Goal: Task Accomplishment & Management: Use online tool/utility

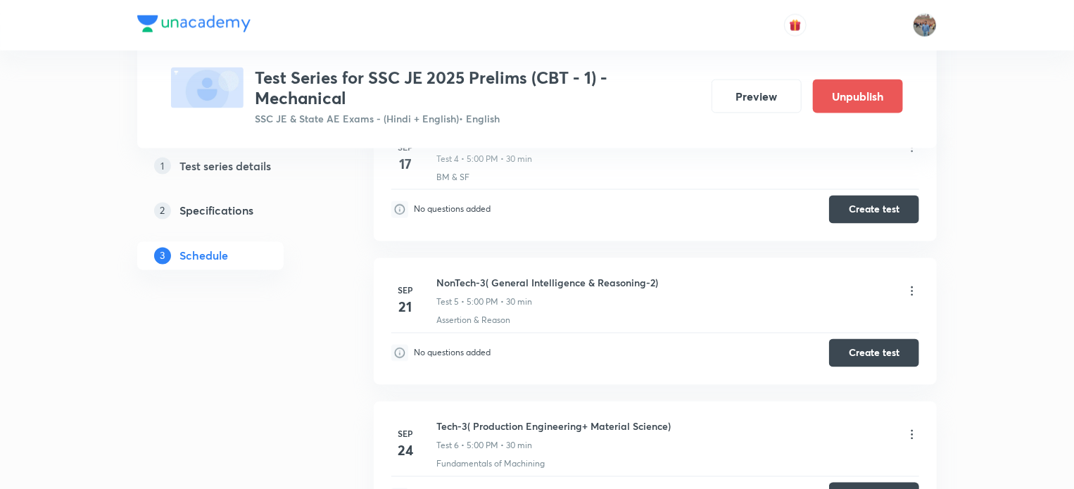
scroll to position [1163, 0]
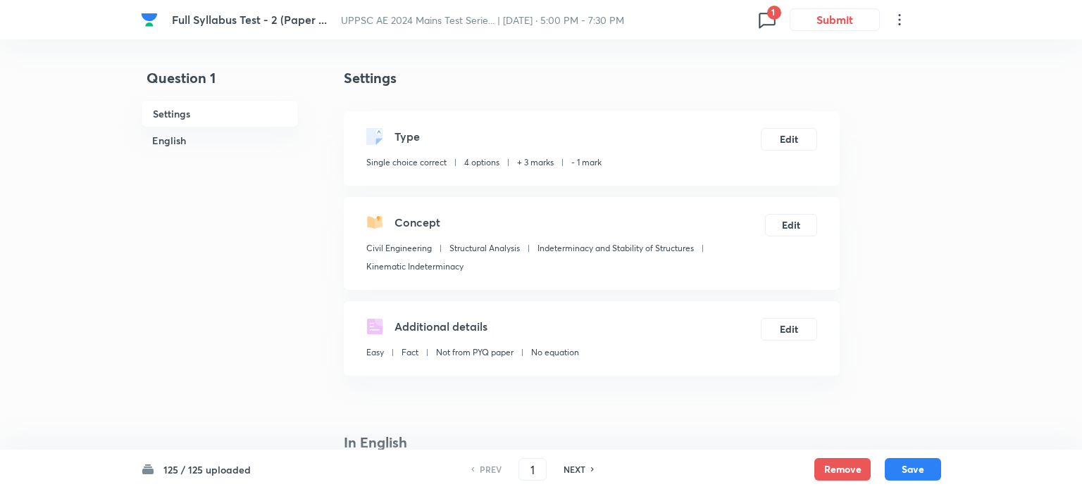
checkbox input "true"
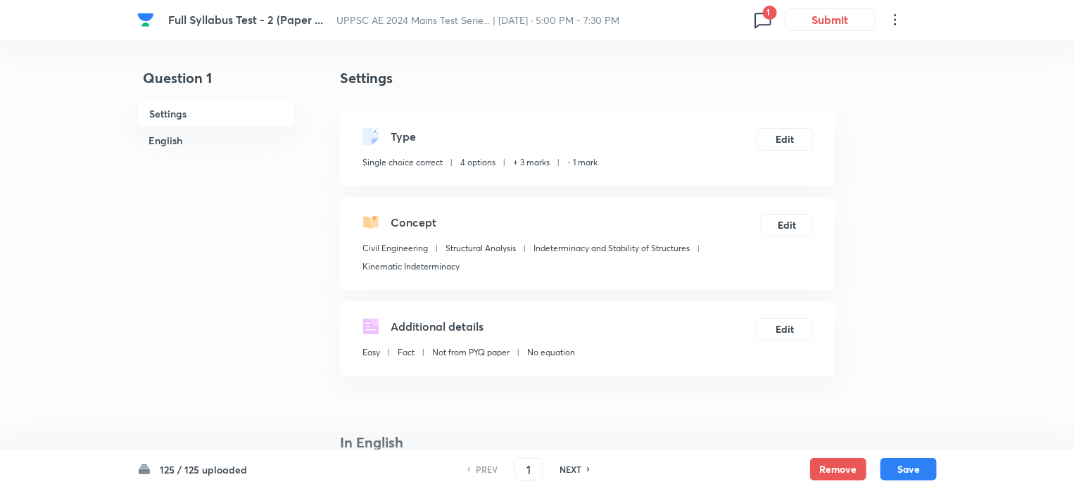
click at [763, 11] on icon at bounding box center [763, 19] width 23 height 23
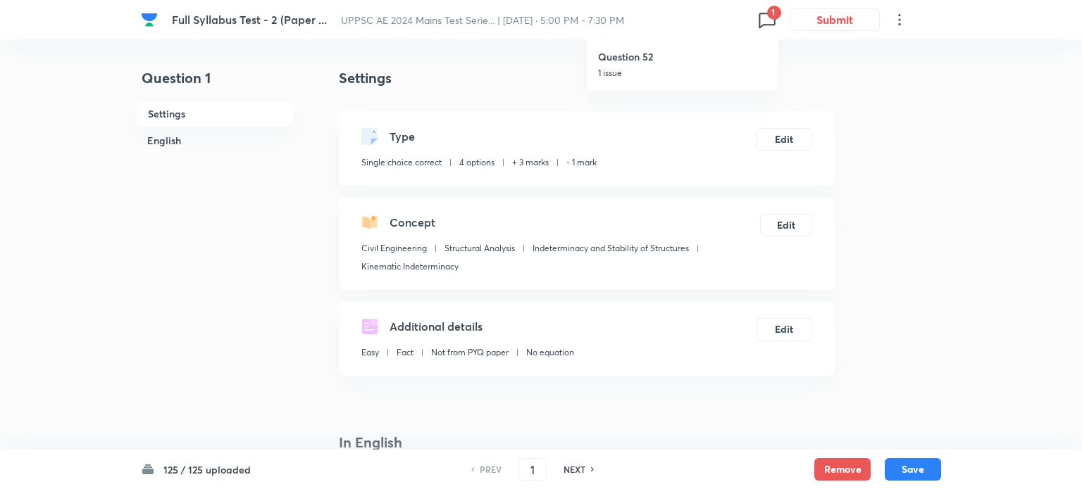
click at [648, 56] on h6 "Question 52" at bounding box center [682, 56] width 169 height 15
type input "52"
checkbox input "true"
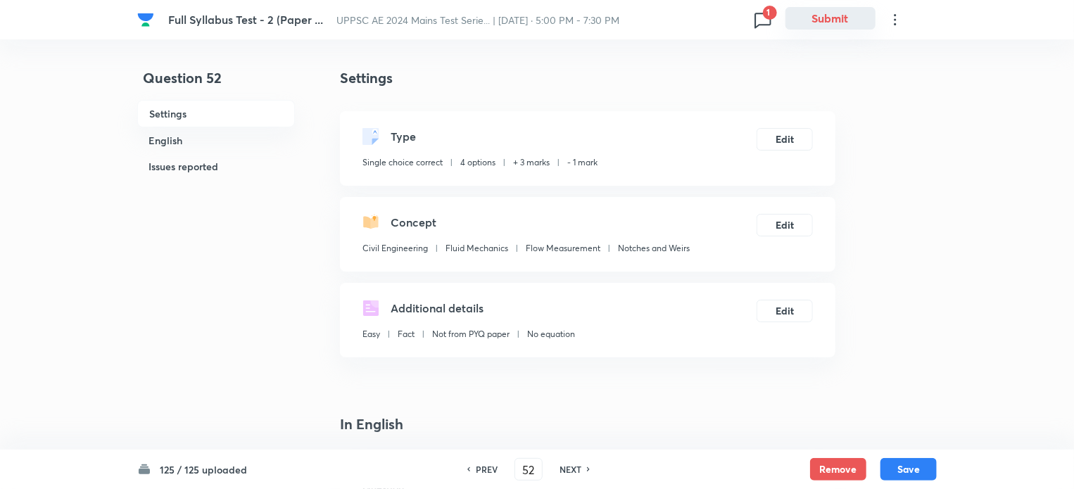
click at [826, 18] on button "Submit" at bounding box center [831, 18] width 90 height 23
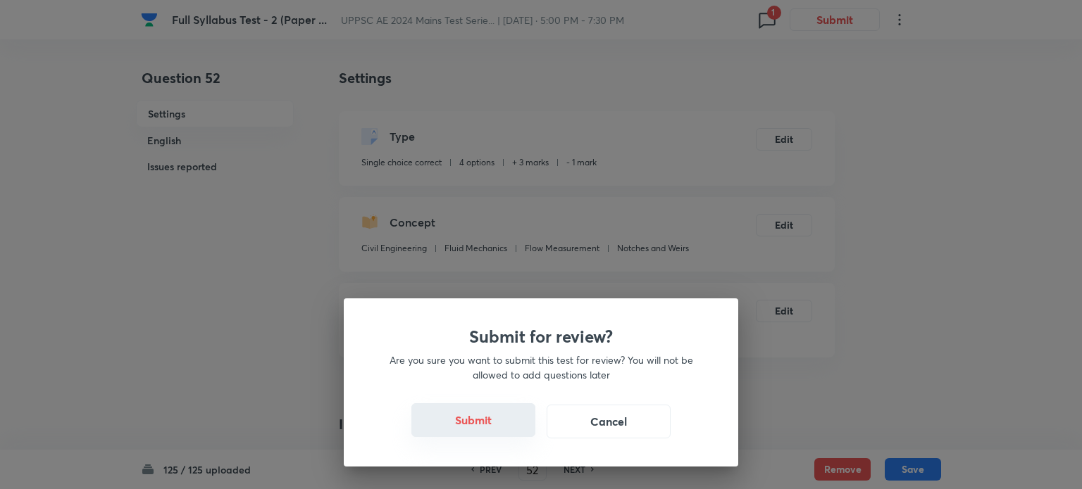
click at [481, 425] on button "Submit" at bounding box center [473, 420] width 124 height 34
click at [468, 422] on button "Submit" at bounding box center [473, 420] width 124 height 34
click at [480, 420] on button "Submit" at bounding box center [473, 420] width 124 height 34
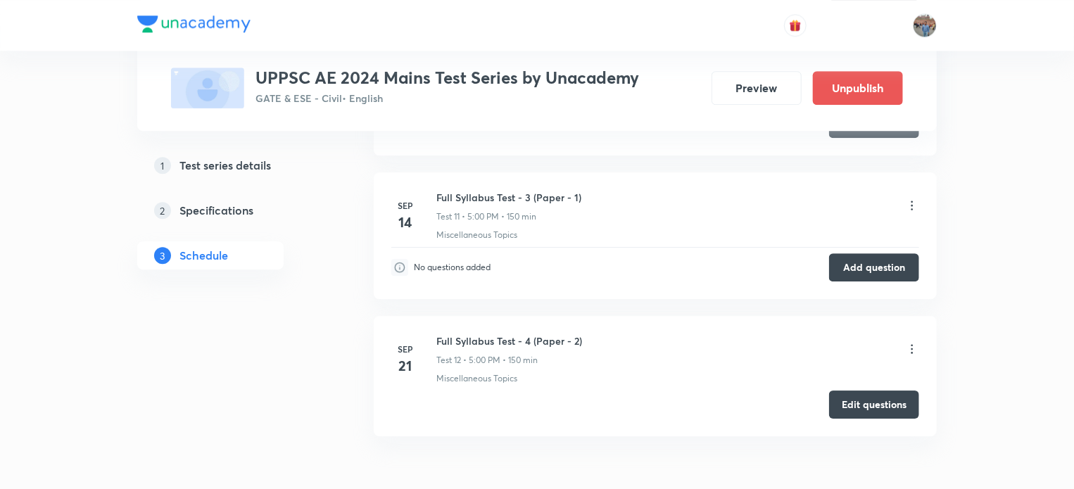
scroll to position [2025, 0]
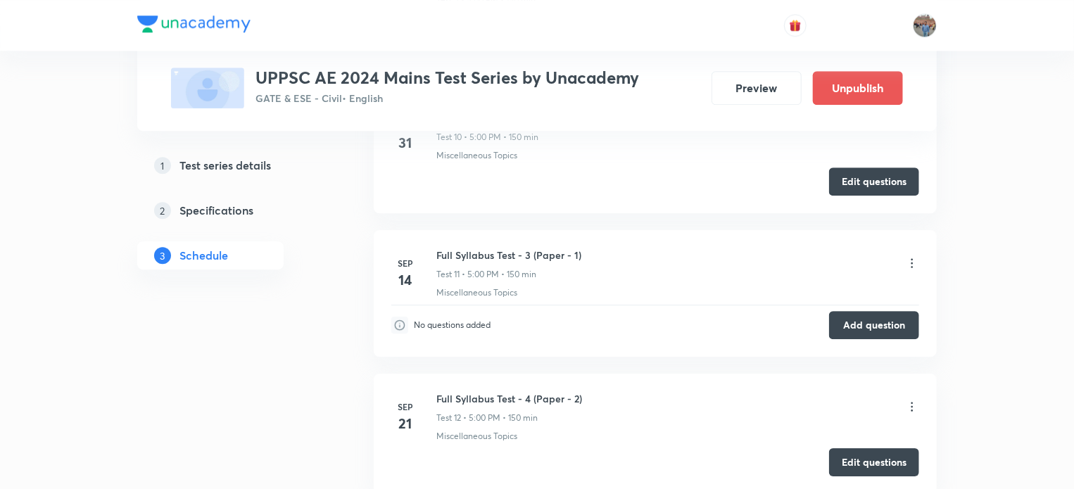
scroll to position [2035, 0]
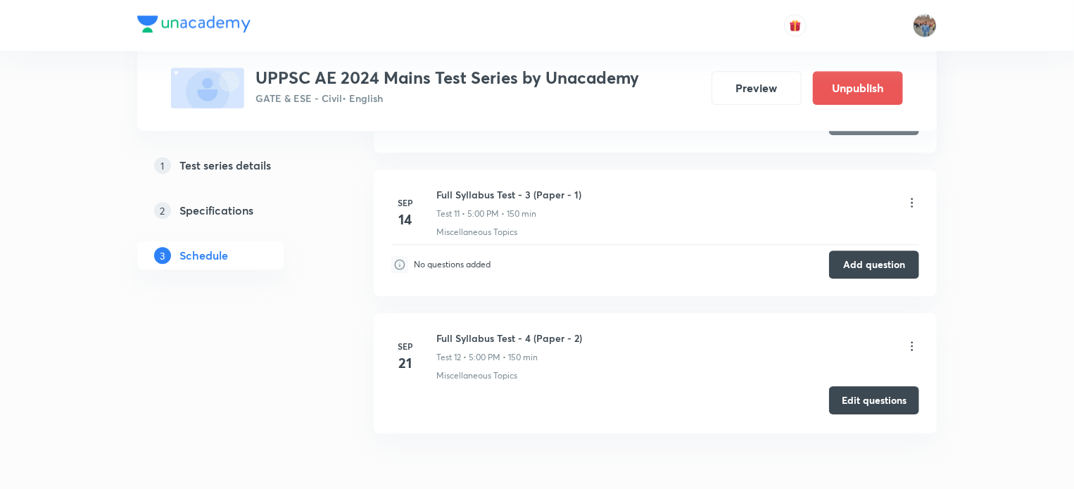
click at [863, 399] on button "Edit questions" at bounding box center [874, 401] width 90 height 28
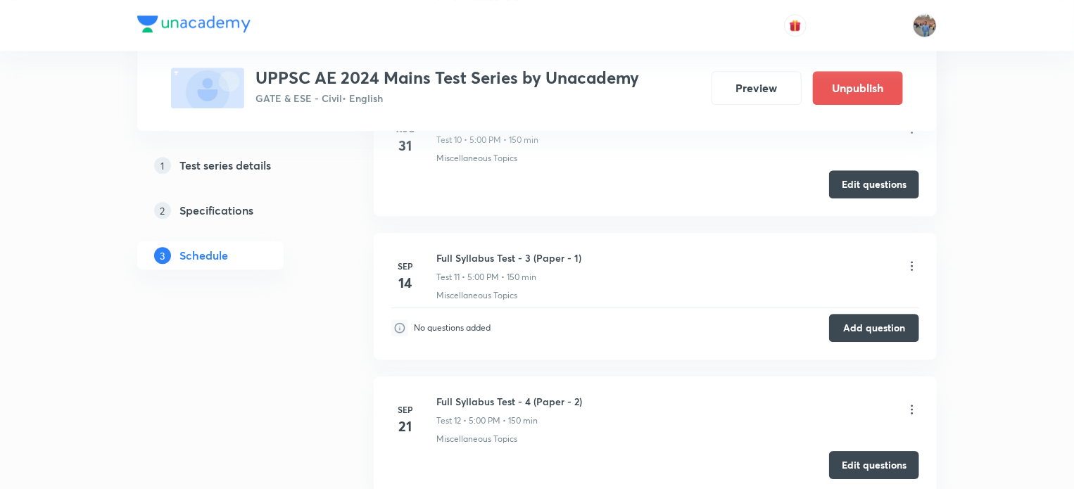
scroll to position [1966, 0]
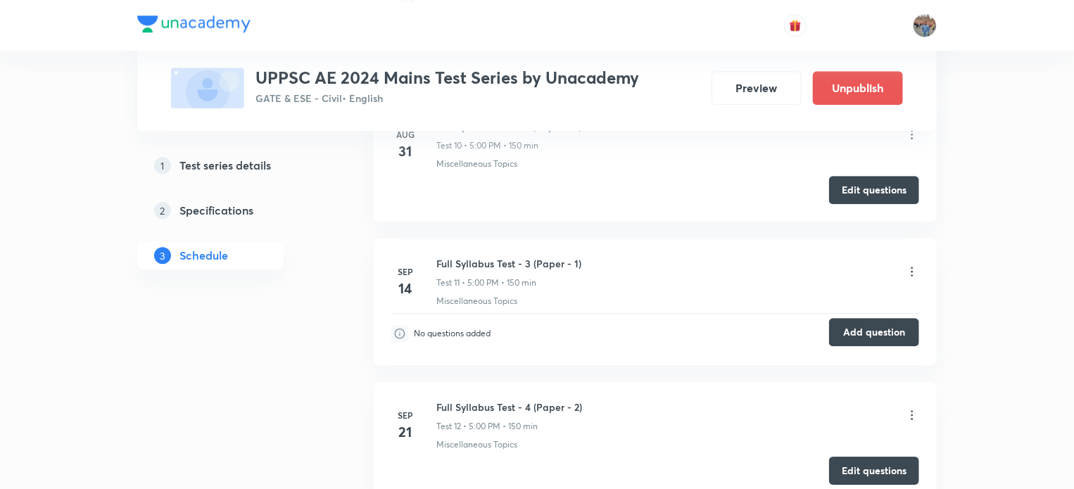
click at [863, 330] on button "Add question" at bounding box center [874, 332] width 90 height 28
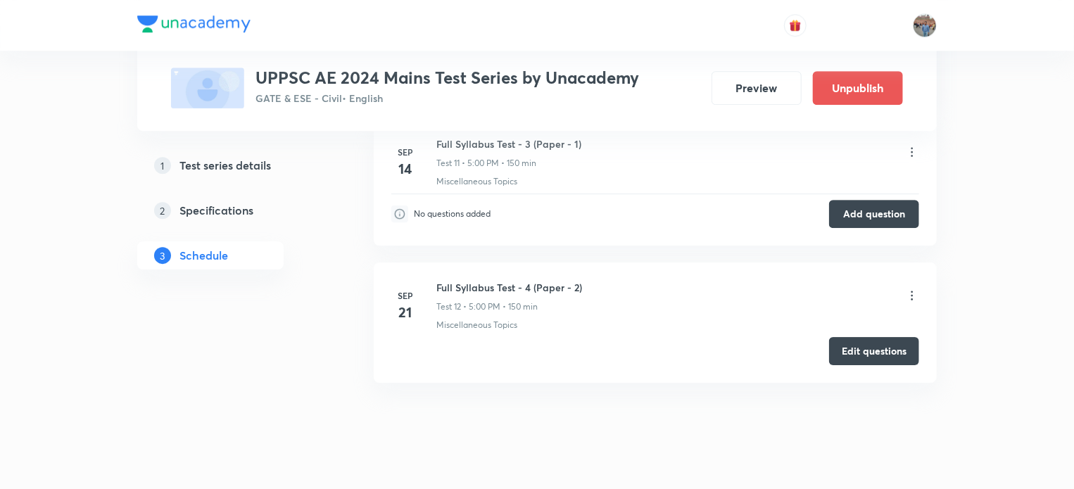
scroll to position [2107, 0]
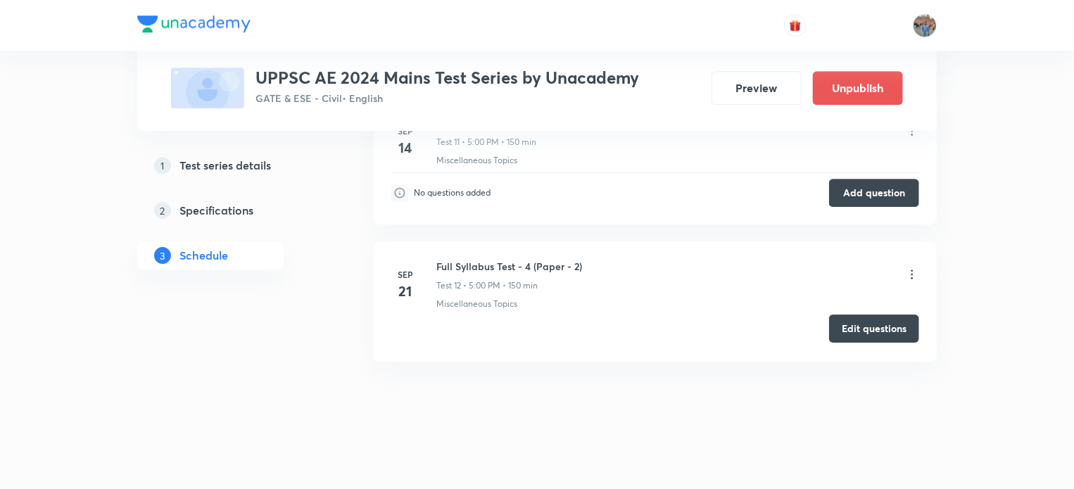
click at [856, 330] on button "Edit questions" at bounding box center [874, 329] width 90 height 28
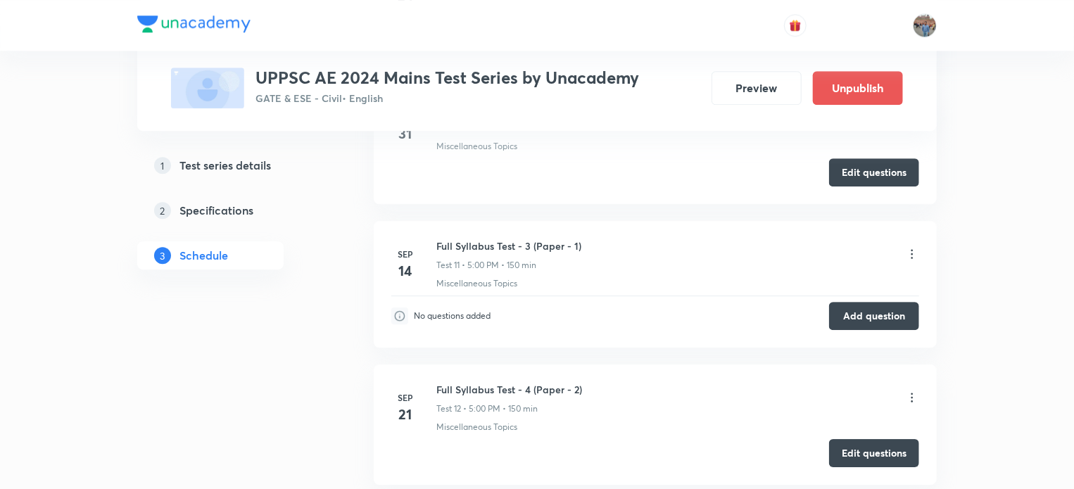
scroll to position [1975, 0]
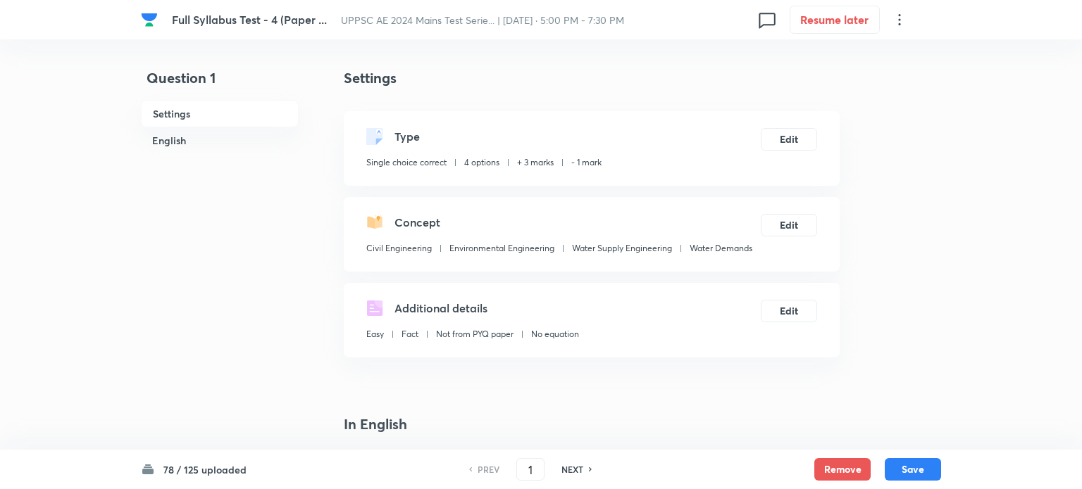
checkbox input "true"
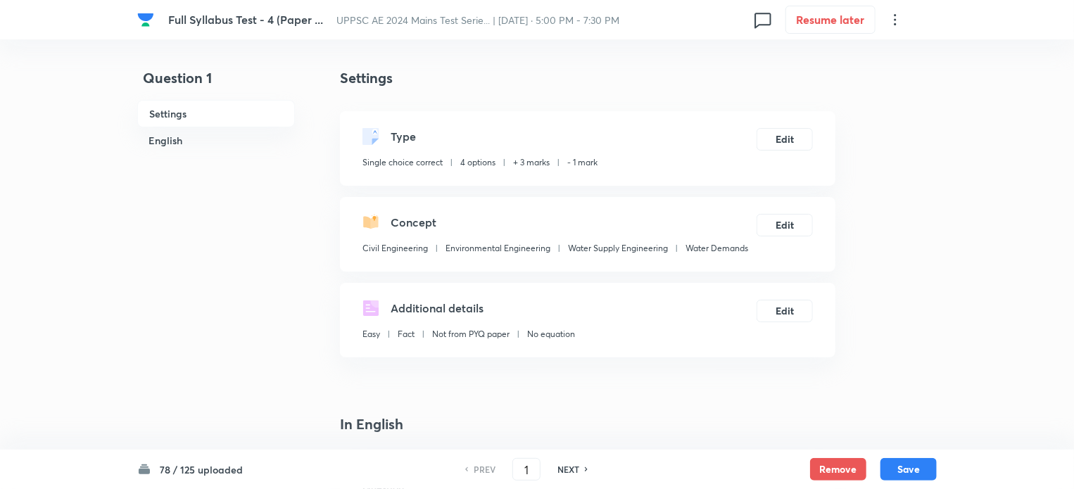
click at [545, 465] on div "PREV 1 ​ NEXT" at bounding box center [527, 469] width 182 height 23
click at [581, 467] on div "NEXT" at bounding box center [570, 469] width 37 height 13
type input "2"
checkbox input "false"
click at [581, 467] on div "NEXT" at bounding box center [570, 469] width 37 height 13
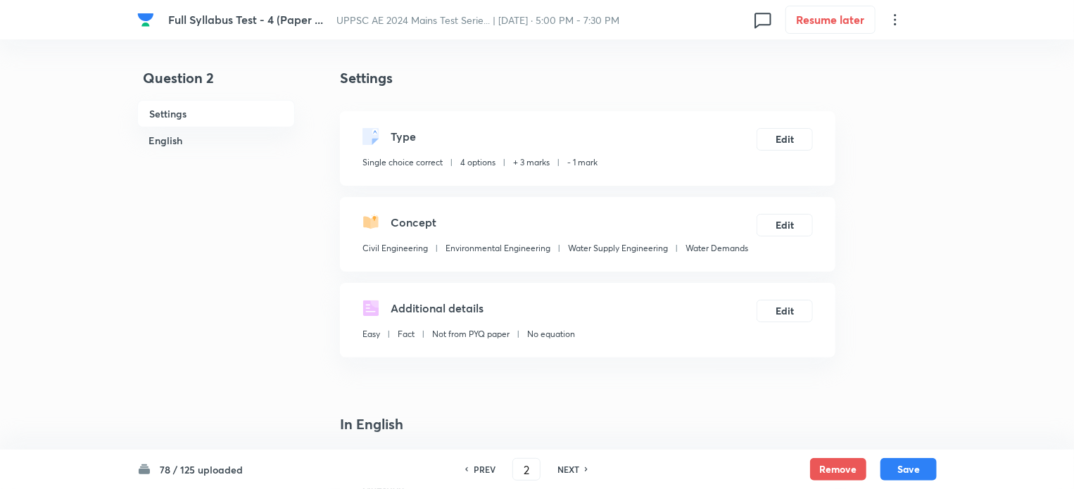
checkbox input "true"
type input "3"
checkbox input "true"
click at [581, 467] on div "NEXT" at bounding box center [570, 469] width 37 height 13
type input "4"
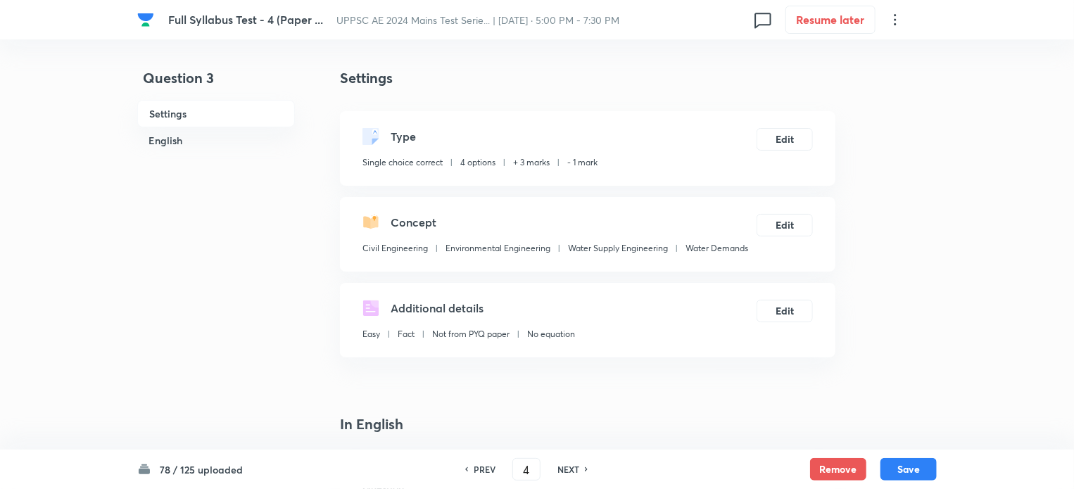
checkbox input "false"
click at [581, 467] on div "NEXT" at bounding box center [570, 469] width 37 height 13
checkbox input "true"
type input "5"
click at [581, 467] on div "NEXT" at bounding box center [570, 469] width 37 height 13
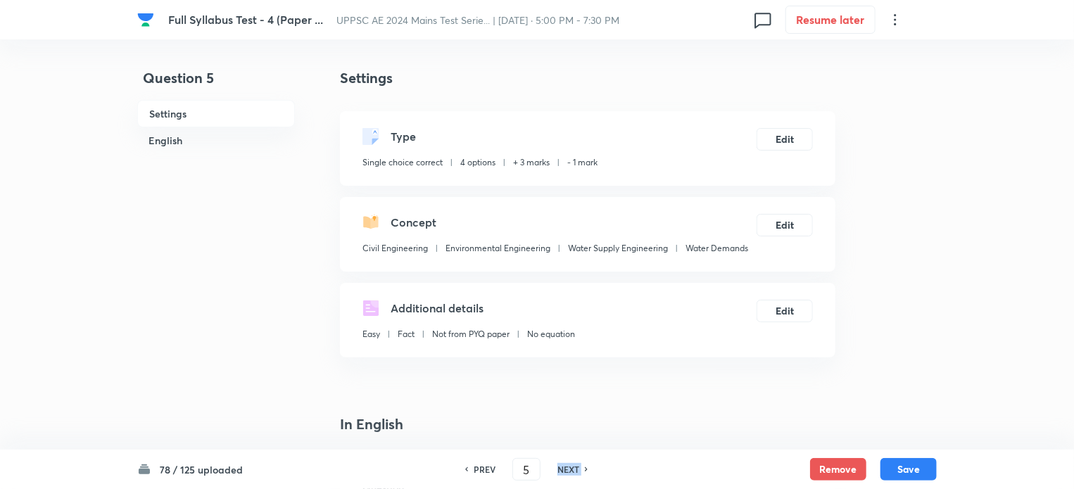
checkbox input "true"
type input "6"
checkbox input "true"
click at [581, 467] on div "NEXT" at bounding box center [570, 469] width 37 height 13
type input "7"
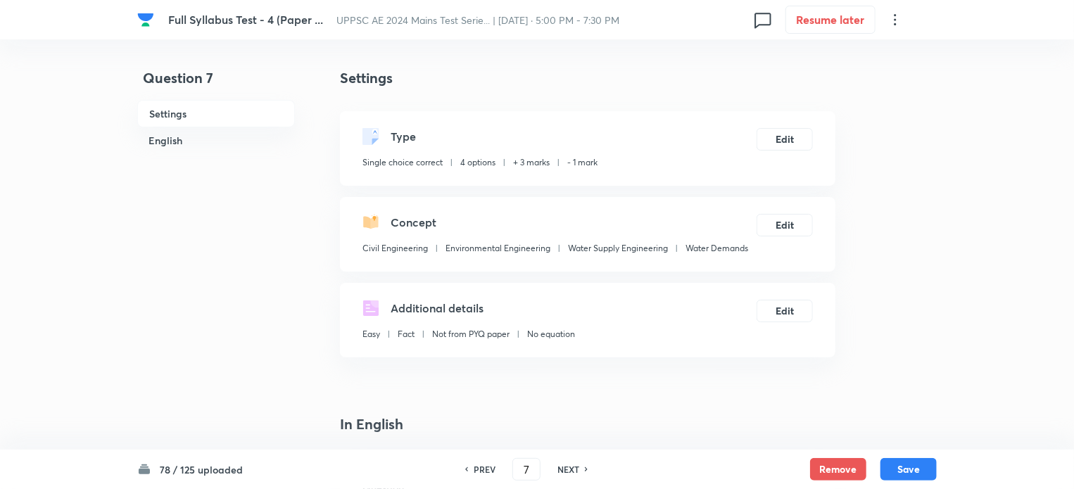
click at [581, 467] on div "NEXT" at bounding box center [570, 469] width 37 height 13
checkbox input "true"
type input "8"
checkbox input "true"
click at [581, 467] on div "NEXT" at bounding box center [570, 469] width 37 height 13
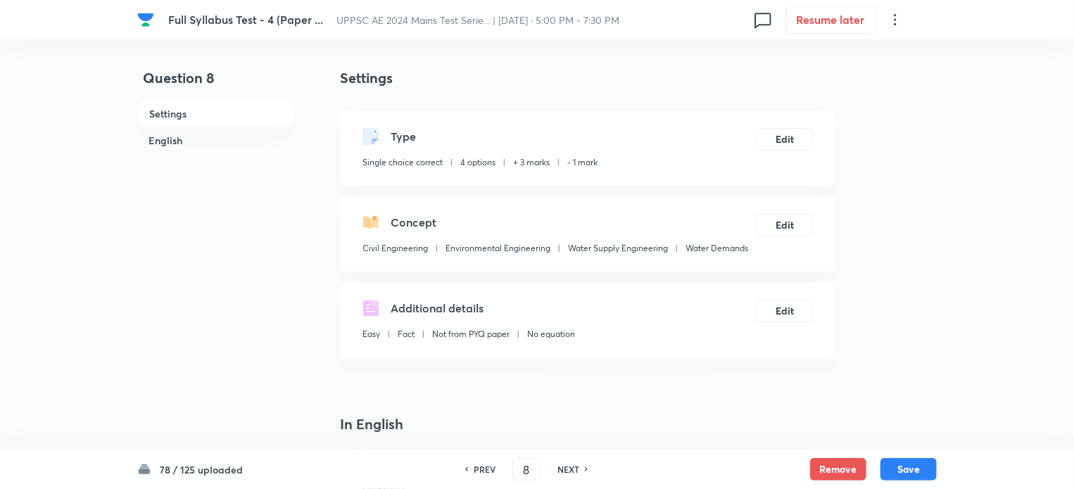
type input "9"
checkbox input "false"
checkbox input "true"
click at [581, 467] on div "NEXT" at bounding box center [570, 469] width 37 height 13
type input "10"
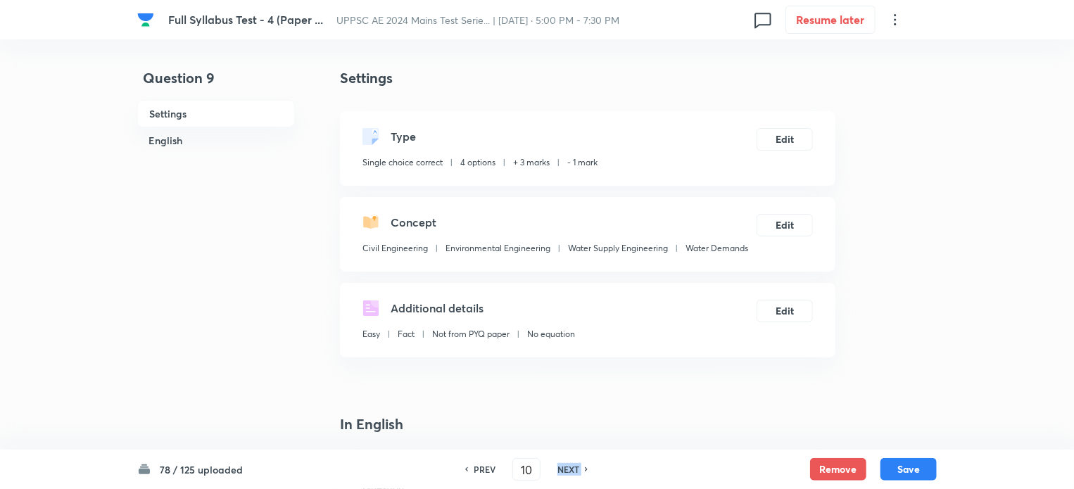
checkbox input "false"
click at [581, 467] on div "NEXT" at bounding box center [570, 469] width 37 height 13
checkbox input "true"
type input "11"
click at [581, 467] on div "NEXT" at bounding box center [570, 469] width 37 height 13
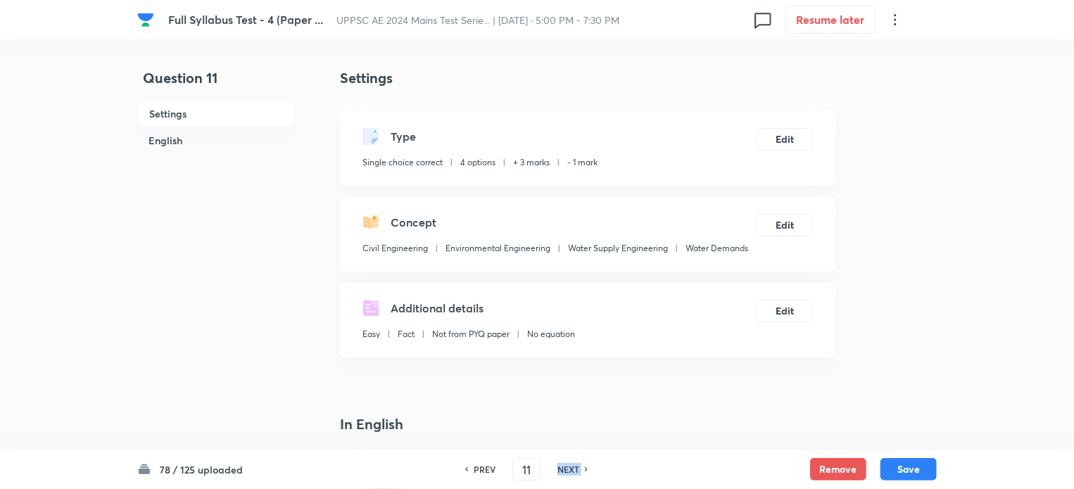
click at [581, 467] on div "NEXT" at bounding box center [570, 469] width 37 height 13
checkbox input "true"
type input "13"
click at [581, 467] on div "NEXT" at bounding box center [570, 469] width 37 height 13
checkbox input "true"
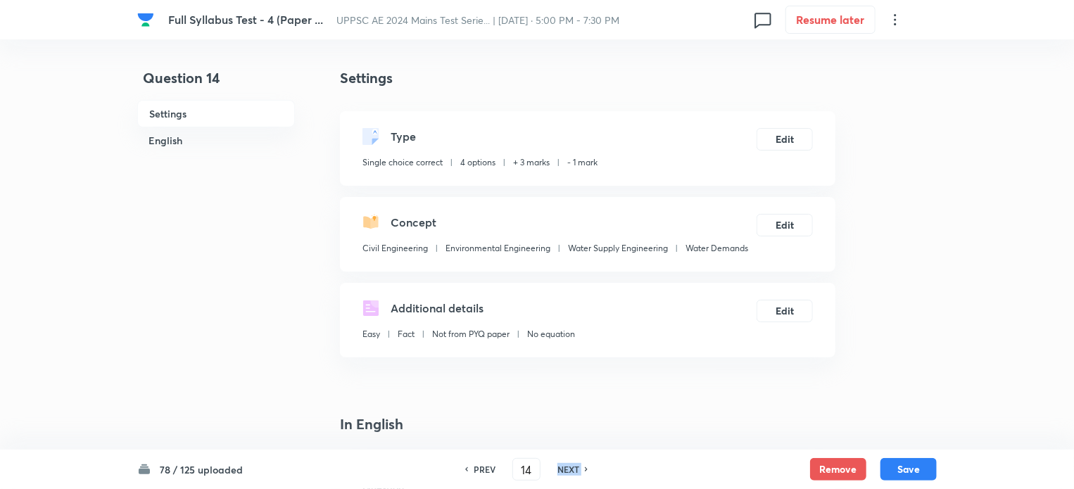
click at [581, 467] on div "NEXT" at bounding box center [570, 469] width 37 height 13
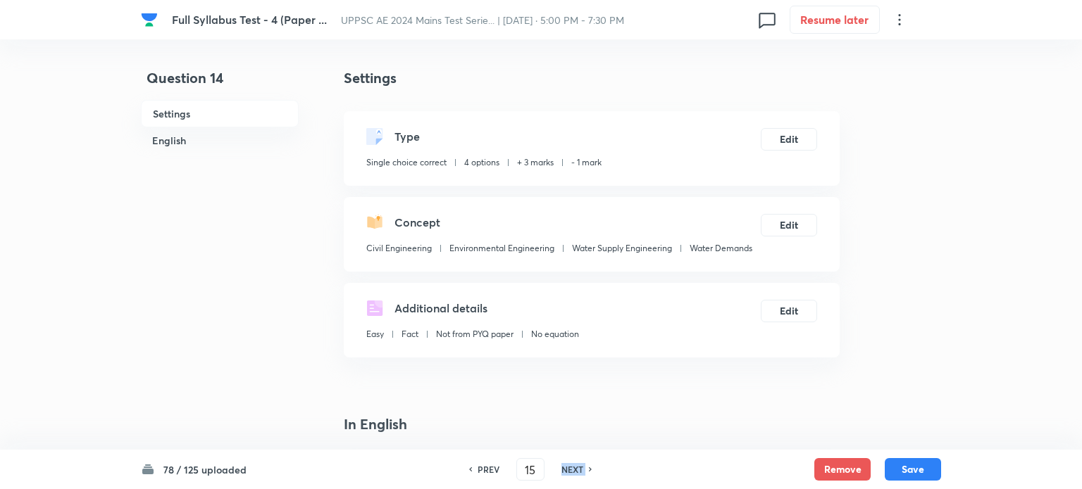
click at [581, 467] on h6 "NEXT" at bounding box center [572, 469] width 22 height 13
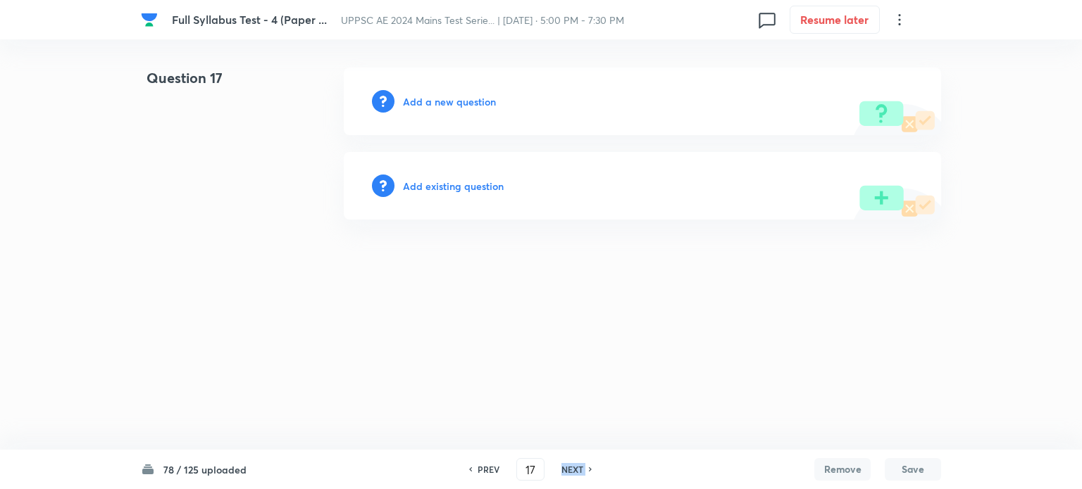
click at [581, 467] on h6 "NEXT" at bounding box center [572, 469] width 22 height 13
click at [581, 466] on h6 "NEXT" at bounding box center [572, 469] width 22 height 13
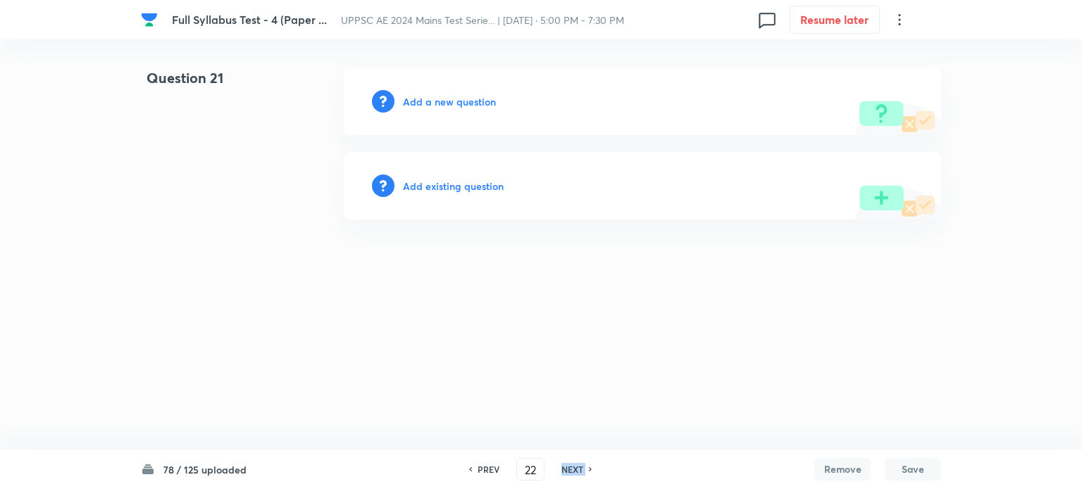
click at [581, 466] on h6 "NEXT" at bounding box center [572, 469] width 22 height 13
type input "26"
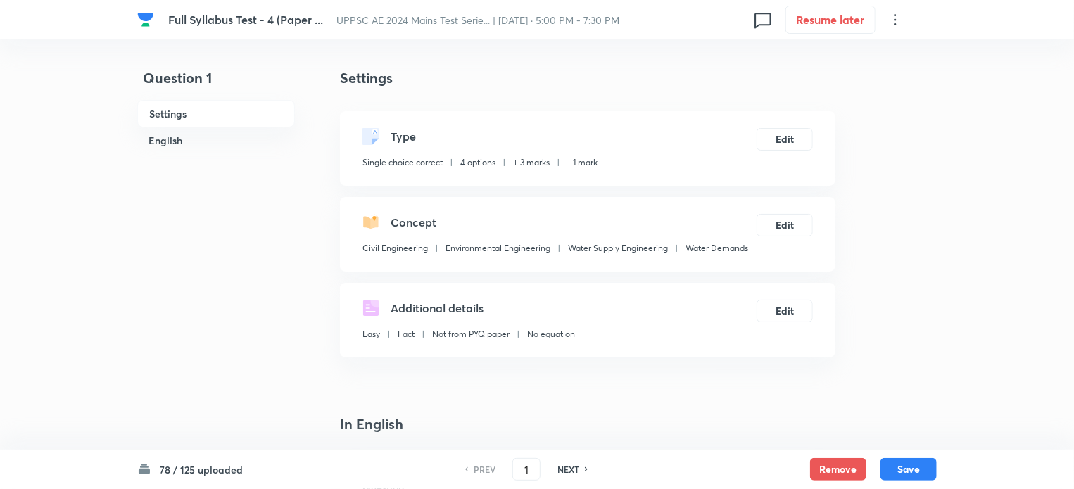
checkbox input "true"
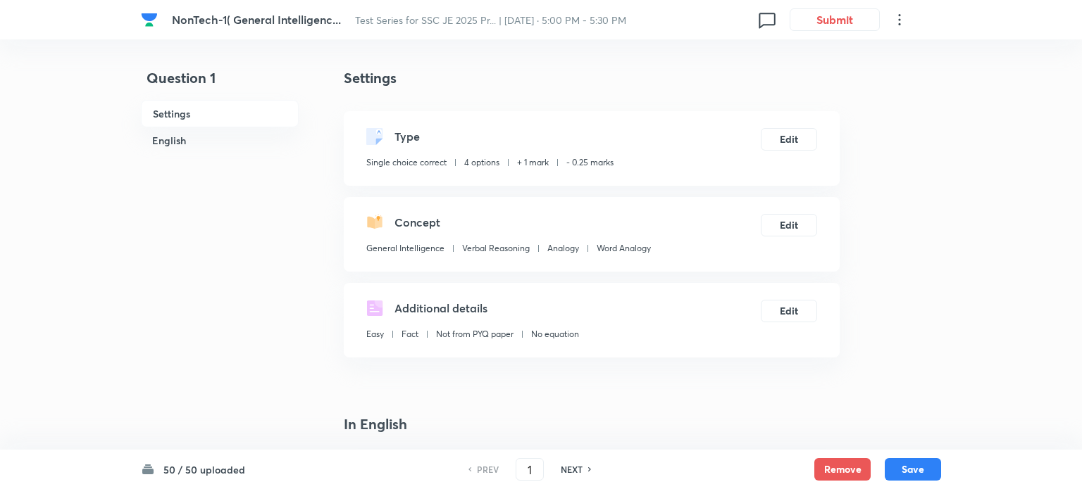
checkbox input "true"
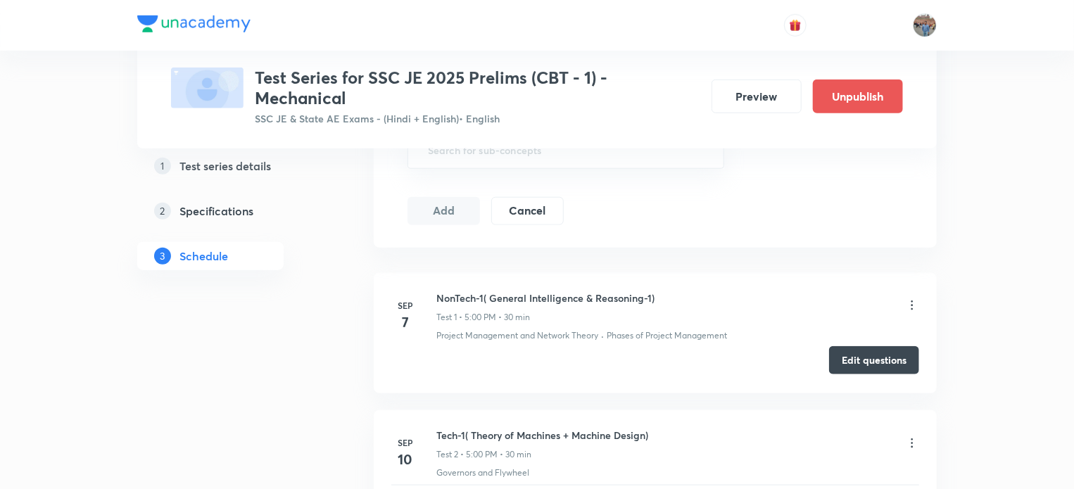
click at [870, 365] on button "Edit questions" at bounding box center [874, 360] width 90 height 28
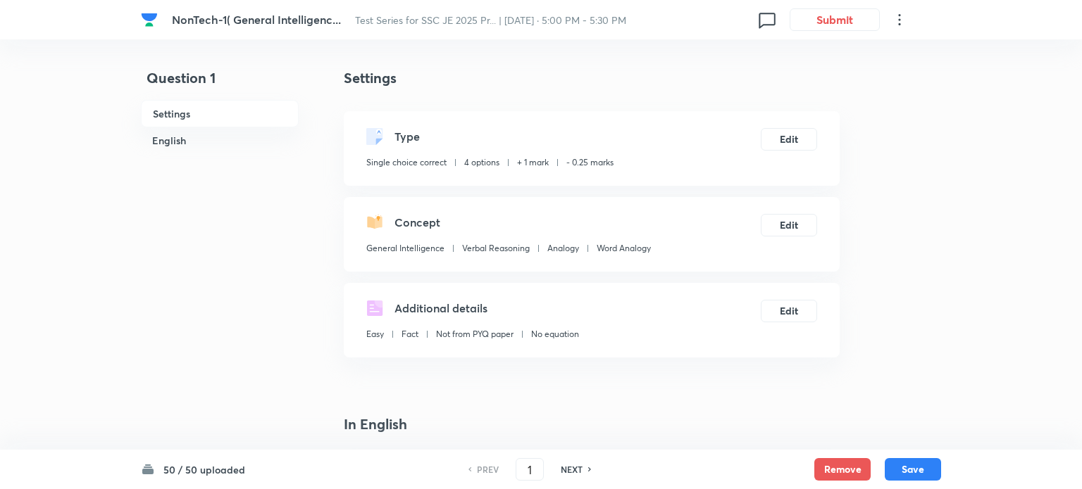
checkbox input "true"
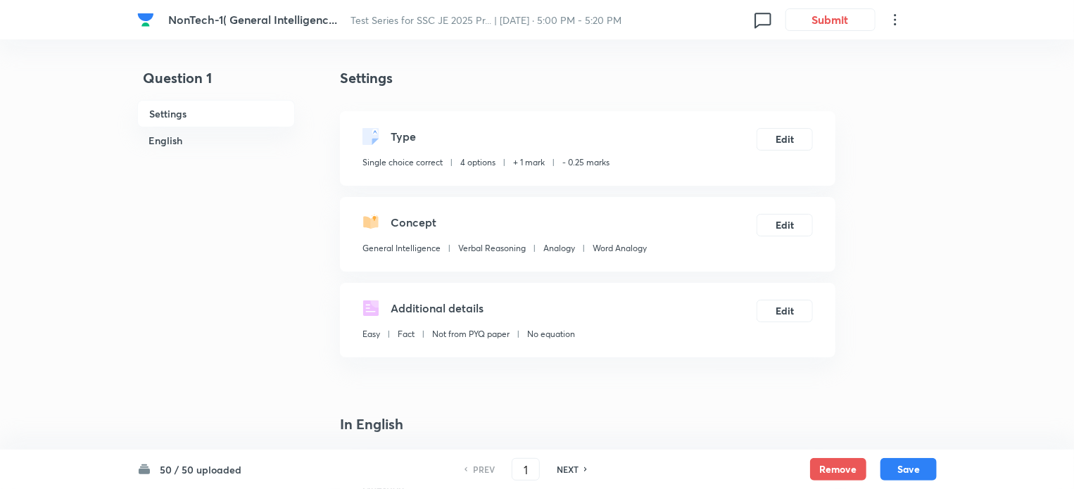
scroll to position [375, 0]
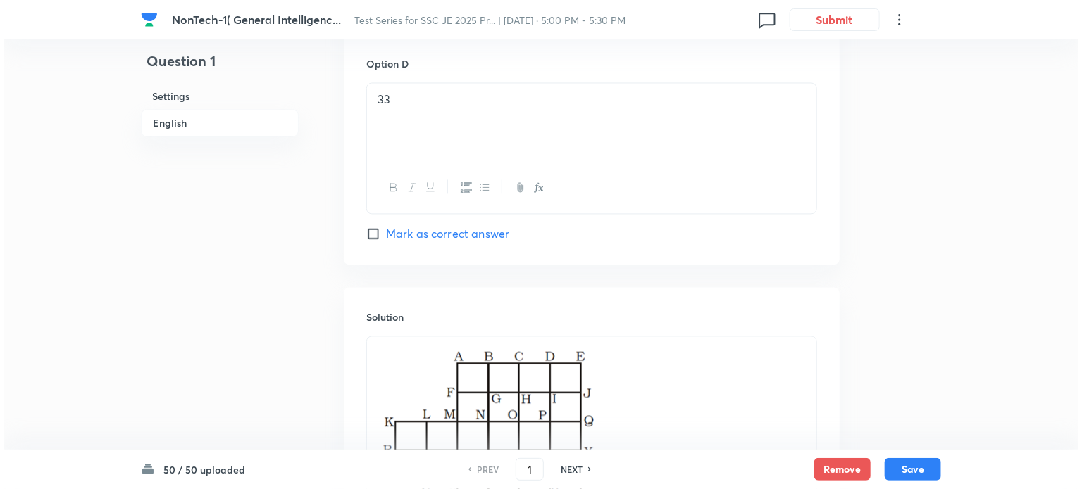
scroll to position [1502, 0]
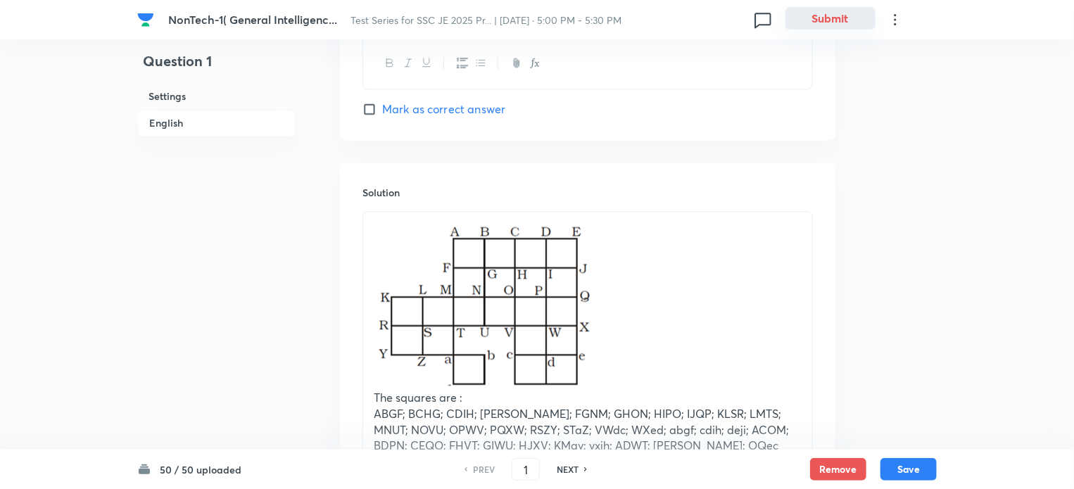
click at [814, 27] on button "Submit" at bounding box center [831, 18] width 90 height 23
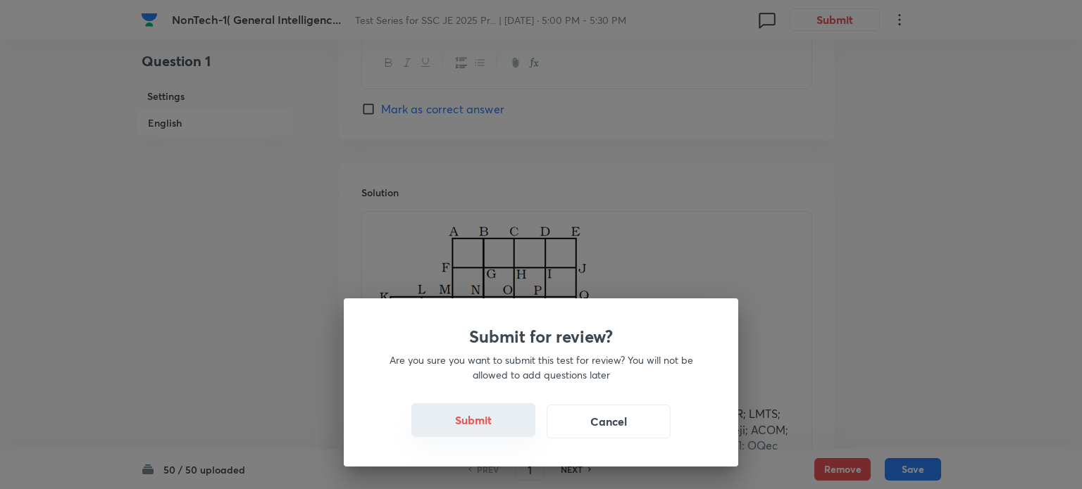
click at [479, 419] on button "Submit" at bounding box center [473, 420] width 124 height 34
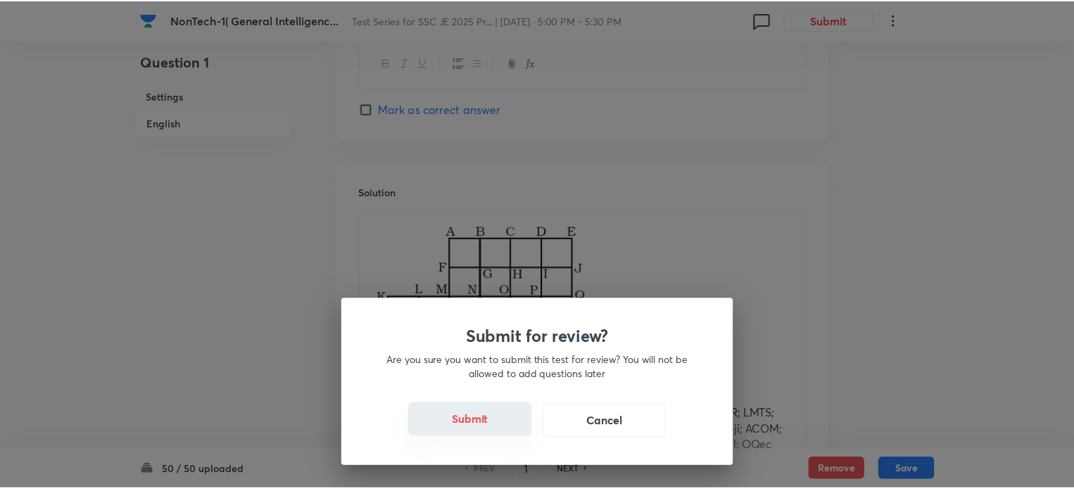
scroll to position [0, 0]
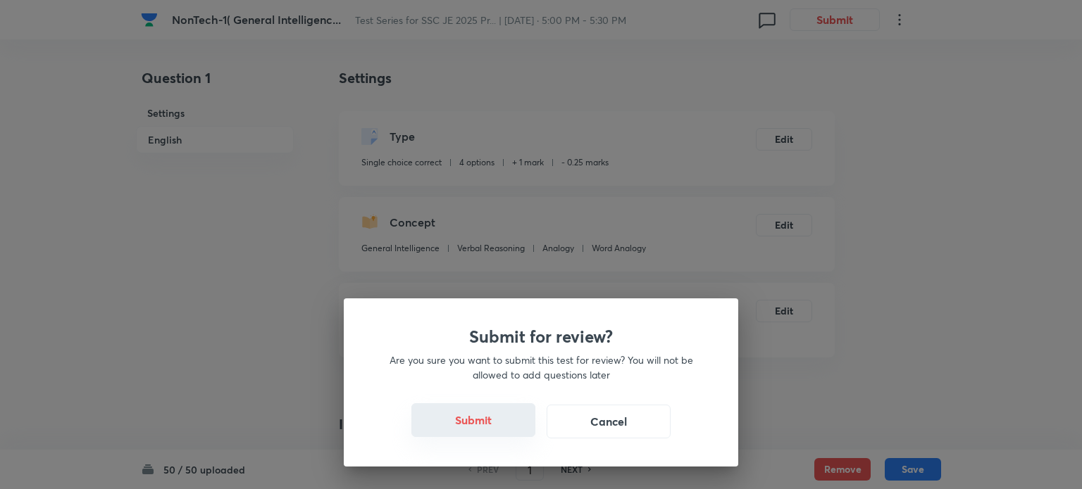
click at [479, 419] on button "Submit" at bounding box center [473, 420] width 124 height 34
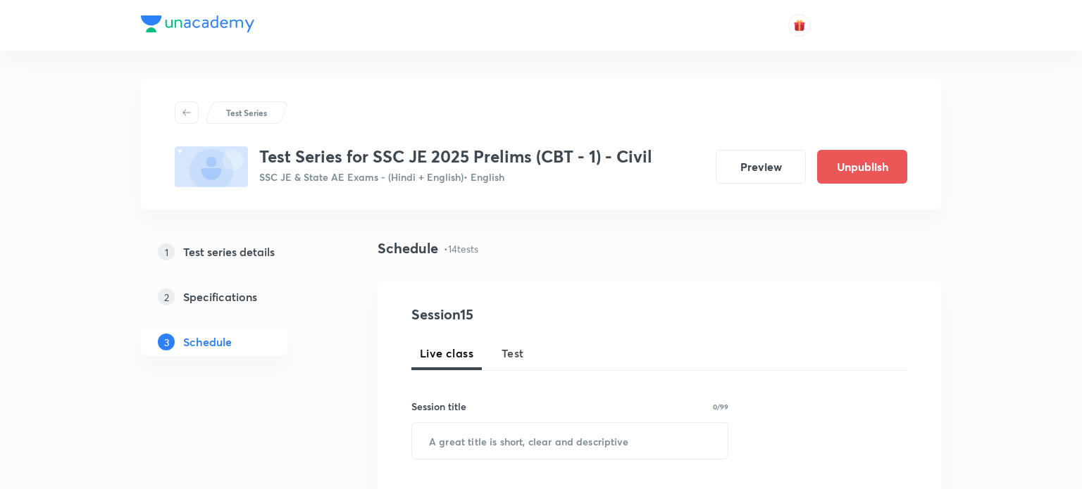
click at [479, 419] on div "Session title 0/99 ​" at bounding box center [569, 429] width 317 height 61
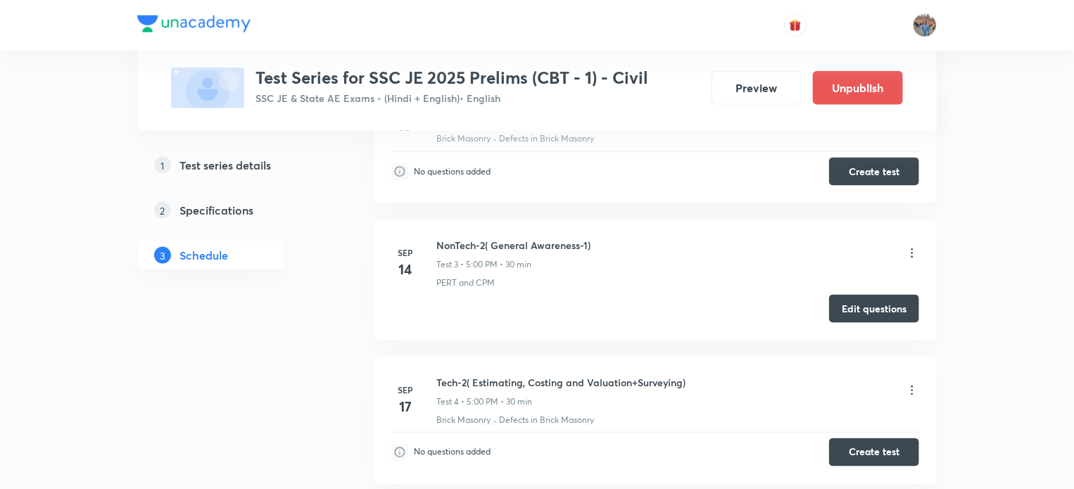
scroll to position [896, 0]
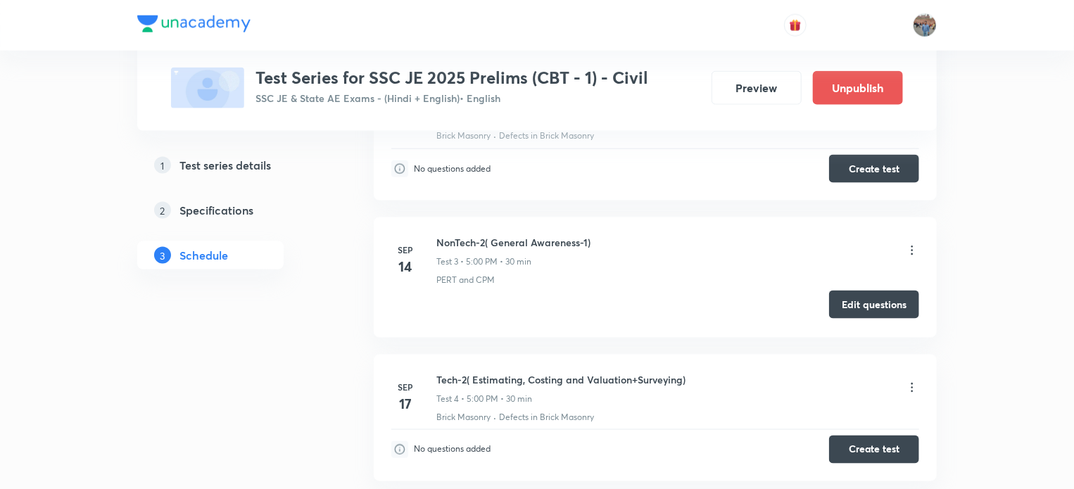
click at [848, 305] on button "Edit questions" at bounding box center [874, 305] width 90 height 28
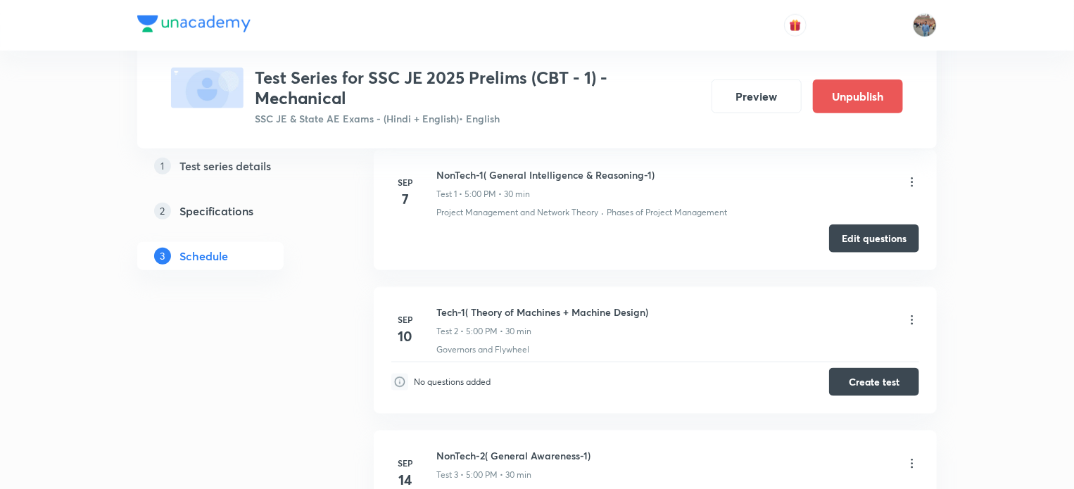
scroll to position [767, 0]
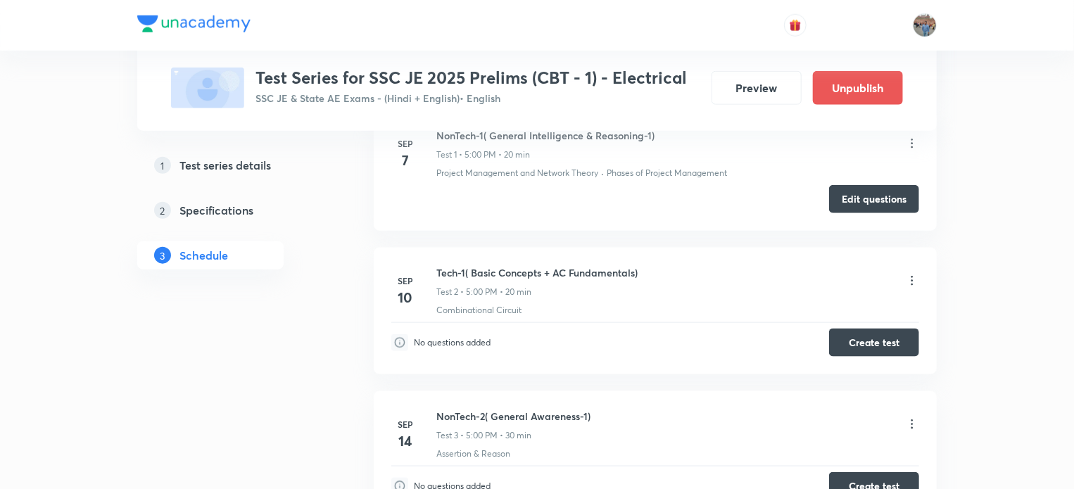
scroll to position [727, 0]
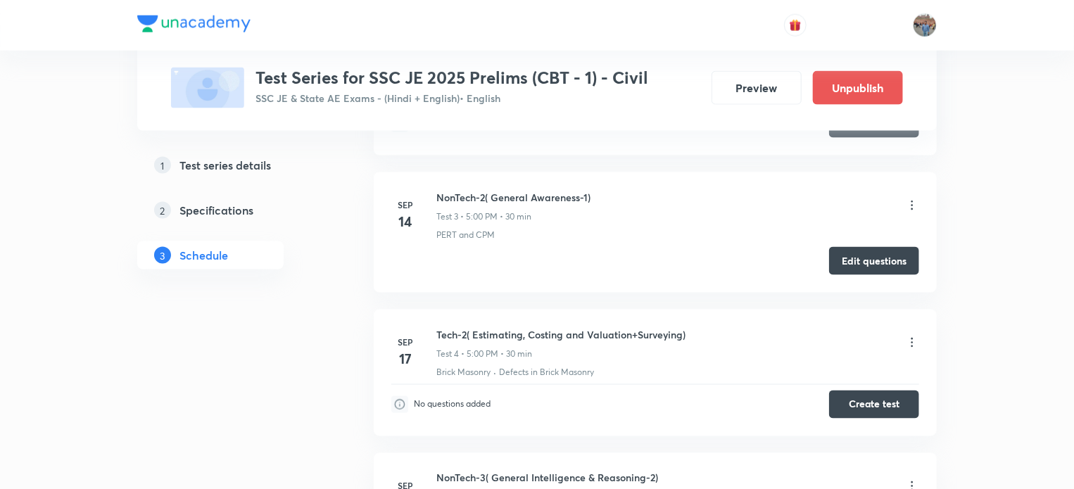
scroll to position [937, 0]
